Goal: Information Seeking & Learning: Learn about a topic

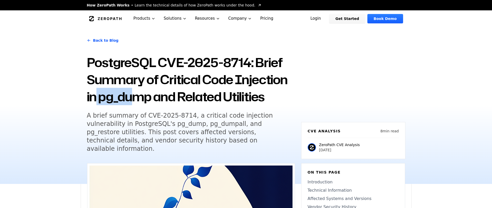
drag, startPoint x: 96, startPoint y: 100, endPoint x: 153, endPoint y: 102, distance: 57.7
click at [137, 101] on h1 "PostgreSQL CVE-2025-8714: Brief Summary of Critical Code Injection in pg_dump a…" at bounding box center [191, 79] width 208 height 51
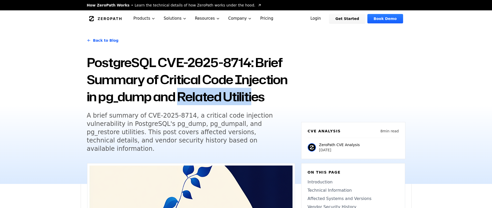
drag, startPoint x: 181, startPoint y: 102, endPoint x: 271, endPoint y: 99, distance: 89.7
click at [263, 99] on h1 "PostgreSQL CVE-2025-8714: Brief Summary of Critical Code Injection in pg_dump a…" at bounding box center [191, 79] width 208 height 51
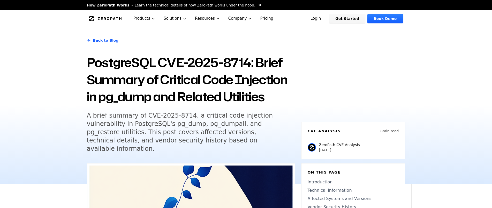
click at [271, 99] on h1 "PostgreSQL CVE-2025-8714: Brief Summary of Critical Code Injection in pg_dump a…" at bounding box center [191, 79] width 208 height 51
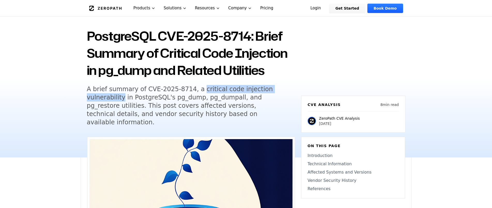
drag, startPoint x: 190, startPoint y: 91, endPoint x: 282, endPoint y: 92, distance: 92.0
click at [282, 92] on h5 "A brief summary of CVE-2025-8714, a critical code injection vulnerability in Po…" at bounding box center [186, 105] width 198 height 41
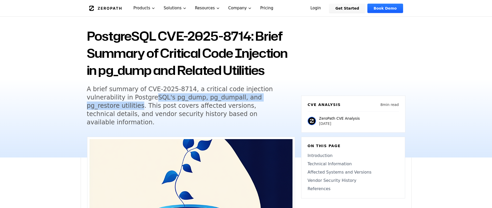
drag, startPoint x: 113, startPoint y: 101, endPoint x: 257, endPoint y: 101, distance: 143.7
click at [257, 101] on h5 "A brief summary of CVE-2025-8714, a critical code injection vulnerability in Po…" at bounding box center [186, 105] width 198 height 41
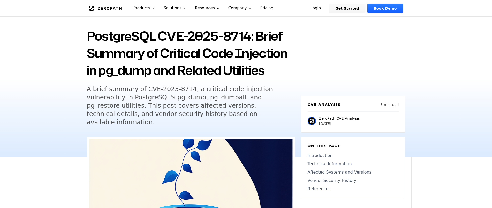
click at [265, 101] on h5 "A brief summary of CVE-2025-8714, a critical code injection vulnerability in Po…" at bounding box center [186, 105] width 198 height 41
drag, startPoint x: 103, startPoint y: 107, endPoint x: 142, endPoint y: 107, distance: 38.2
click at [140, 107] on h5 "A brief summary of CVE-2025-8714, a critical code injection vulnerability in Po…" at bounding box center [186, 105] width 198 height 41
drag, startPoint x: 162, startPoint y: 107, endPoint x: 205, endPoint y: 107, distance: 43.7
click at [204, 107] on h5 "A brief summary of CVE-2025-8714, a critical code injection vulnerability in Po…" at bounding box center [186, 105] width 198 height 41
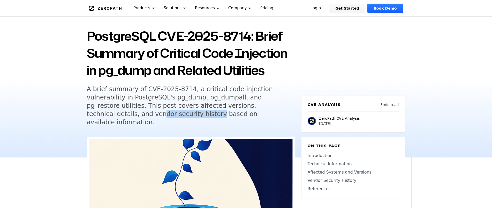
drag, startPoint x: 226, startPoint y: 108, endPoint x: 277, endPoint y: 108, distance: 51.4
click at [277, 108] on h5 "A brief summary of CVE-2025-8714, a critical code injection vulnerability in Po…" at bounding box center [186, 105] width 198 height 41
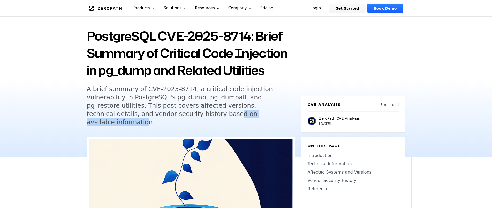
drag, startPoint x: 100, startPoint y: 116, endPoint x: 171, endPoint y: 116, distance: 71.3
click at [171, 116] on h5 "A brief summary of CVE-2025-8714, a critical code injection vulnerability in Po…" at bounding box center [186, 105] width 198 height 41
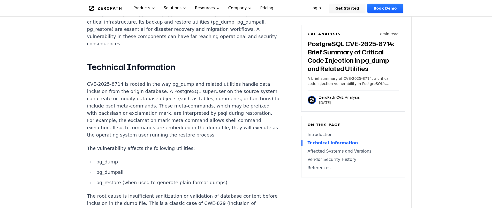
scroll to position [343, 0]
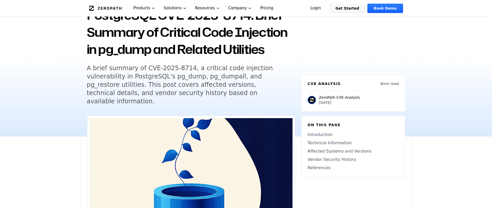
scroll to position [79, 0]
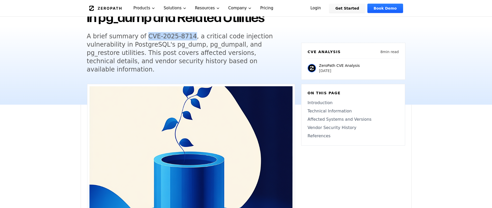
drag, startPoint x: 141, startPoint y: 37, endPoint x: 182, endPoint y: 37, distance: 40.8
click at [182, 37] on h5 "A brief summary of CVE-2025-8714, a critical code injection vulnerability in Po…" at bounding box center [186, 52] width 198 height 41
copy h5 "CVE-2025-8714"
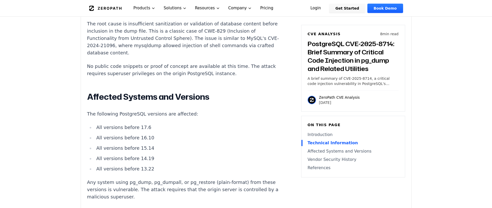
scroll to position [606, 0]
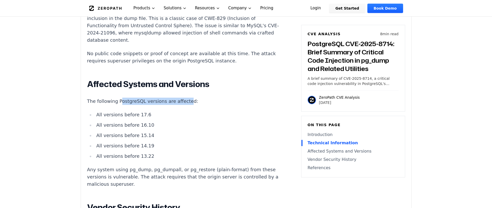
drag, startPoint x: 117, startPoint y: 89, endPoint x: 182, endPoint y: 89, distance: 64.9
click at [180, 97] on p "The following PostgreSQL versions are affected:" at bounding box center [183, 100] width 192 height 7
click at [183, 97] on p "The following PostgreSQL versions are affected:" at bounding box center [183, 100] width 192 height 7
click at [174, 111] on ul "All versions before 17.6 All versions before 16.10 All versions before 15.14 Al…" at bounding box center [183, 135] width 192 height 49
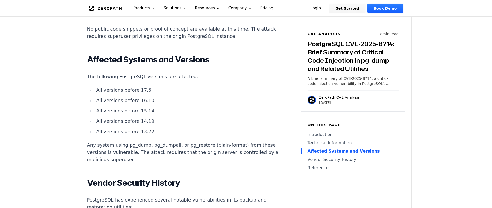
scroll to position [633, 0]
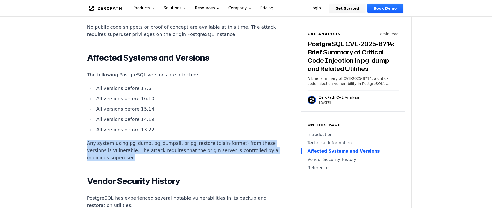
drag, startPoint x: 168, startPoint y: 144, endPoint x: 83, endPoint y: 130, distance: 86.4
click at [131, 139] on p "Any system using pg_dump, pg_dumpall, or pg_restore (plain-format) from these v…" at bounding box center [183, 150] width 192 height 22
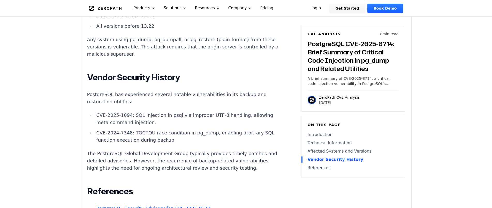
scroll to position [738, 0]
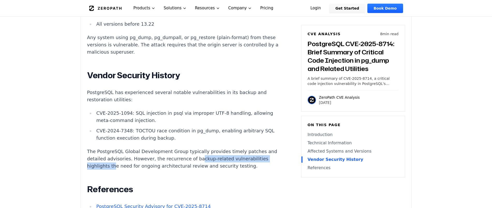
drag, startPoint x: 143, startPoint y: 150, endPoint x: 214, endPoint y: 148, distance: 71.6
click at [210, 148] on p "The PostgreSQL Global Development Group typically provides timely patches and d…" at bounding box center [183, 159] width 192 height 22
click at [215, 148] on p "The PostgreSQL Global Development Group typically provides timely patches and d…" at bounding box center [183, 159] width 192 height 22
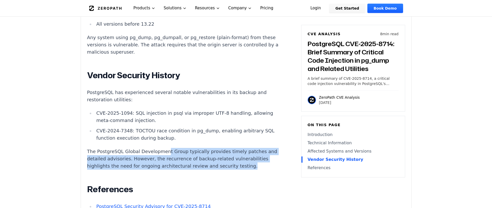
drag, startPoint x: 205, startPoint y: 157, endPoint x: 159, endPoint y: 141, distance: 48.6
click at [160, 148] on p "The PostgreSQL Global Development Group typically provides timely patches and d…" at bounding box center [183, 159] width 192 height 22
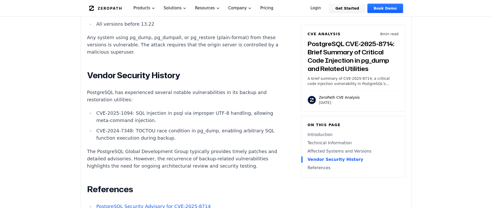
click at [159, 148] on p "The PostgreSQL Global Development Group typically provides timely patches and d…" at bounding box center [183, 159] width 192 height 22
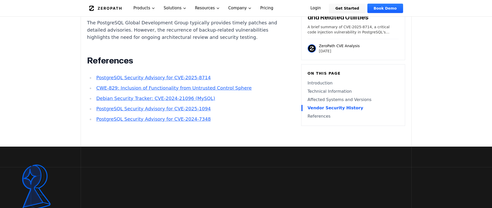
scroll to position [870, 0]
